Goal: Navigation & Orientation: Find specific page/section

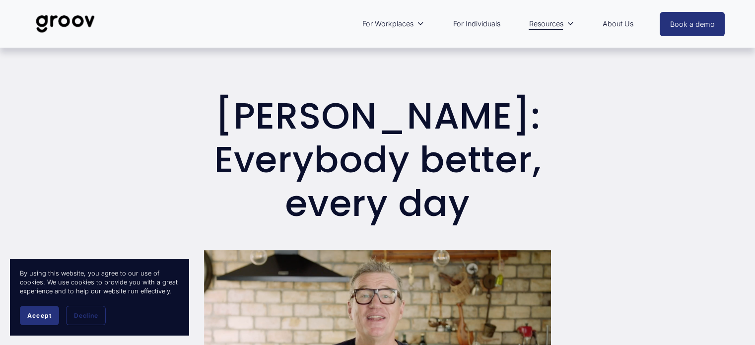
click at [45, 312] on span "Accept" at bounding box center [39, 315] width 24 height 7
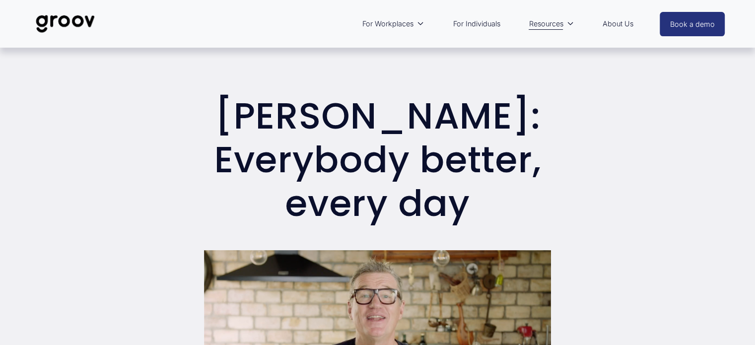
click at [81, 25] on img at bounding box center [65, 23] width 70 height 33
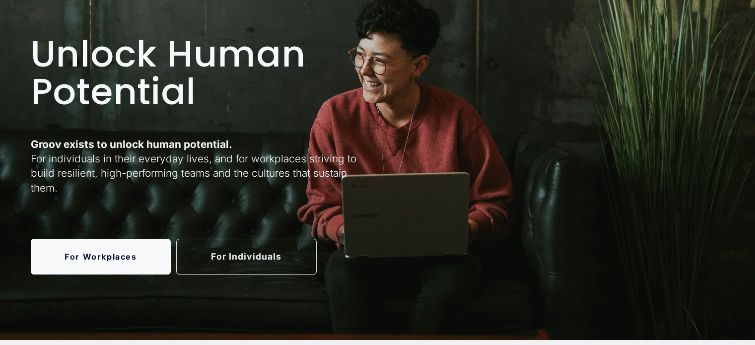
scroll to position [99, 0]
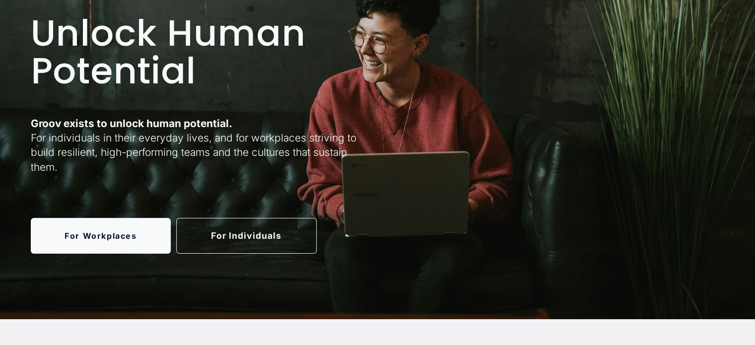
click at [251, 233] on link "For Individuals" at bounding box center [246, 235] width 140 height 35
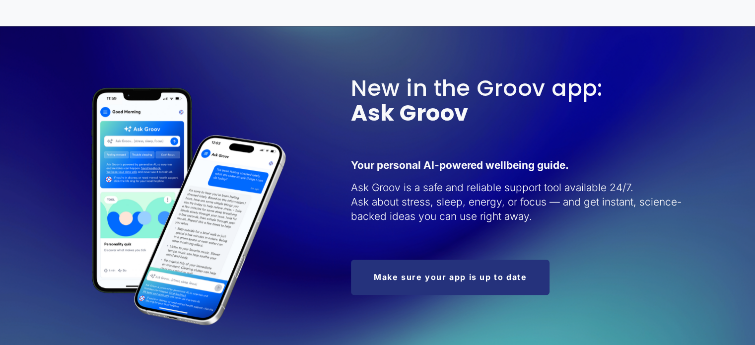
scroll to position [1092, 0]
